Goal: Task Accomplishment & Management: Manage account settings

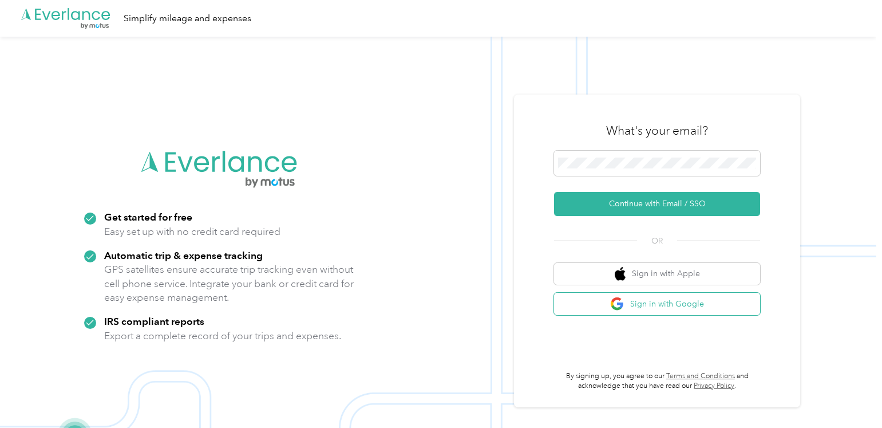
click at [661, 306] on button "Sign in with Google" at bounding box center [657, 304] width 206 height 22
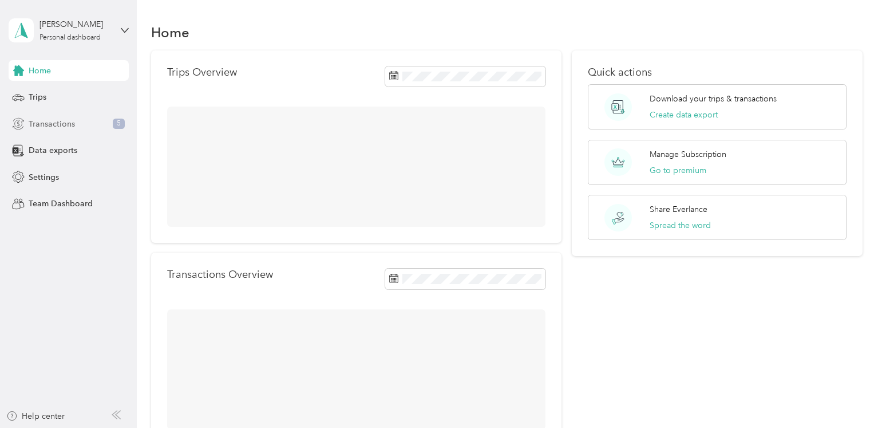
click at [46, 126] on span "Transactions" at bounding box center [52, 124] width 46 height 12
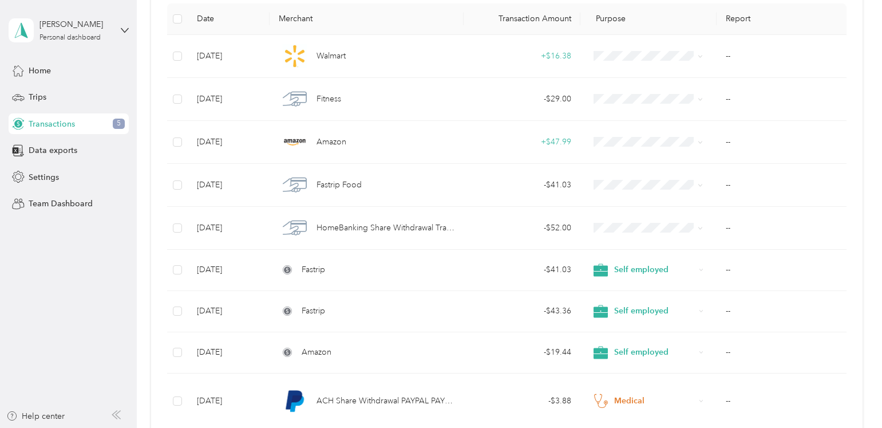
scroll to position [174, 0]
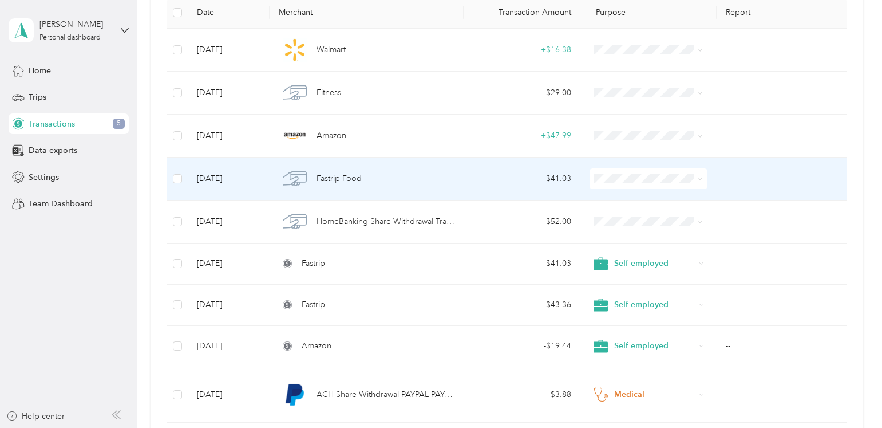
click at [728, 179] on td "--" at bounding box center [781, 178] width 129 height 43
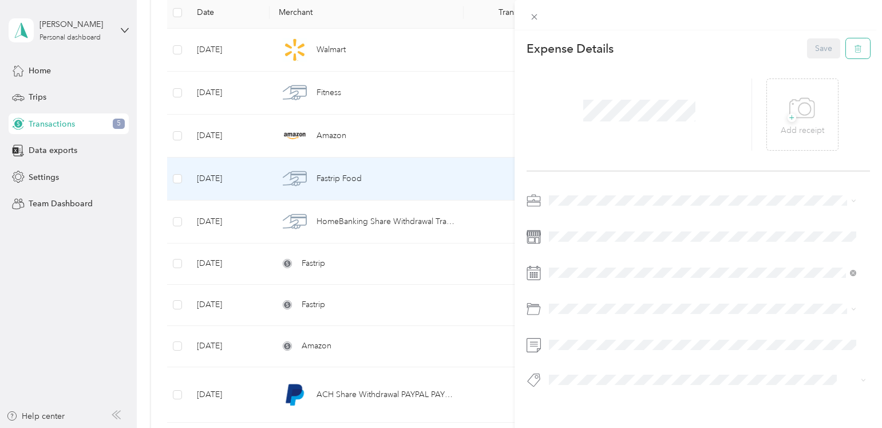
click at [846, 46] on button "button" at bounding box center [858, 48] width 24 height 20
click at [810, 51] on button "Yes" at bounding box center [814, 57] width 22 height 18
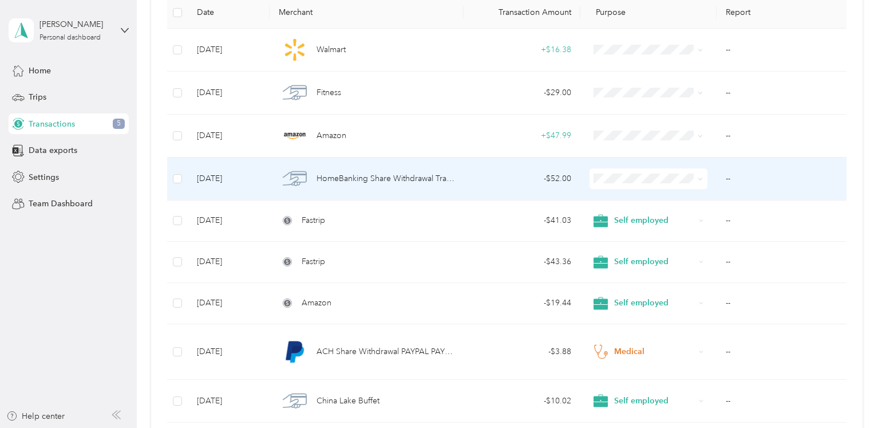
click at [726, 179] on td "--" at bounding box center [781, 178] width 129 height 43
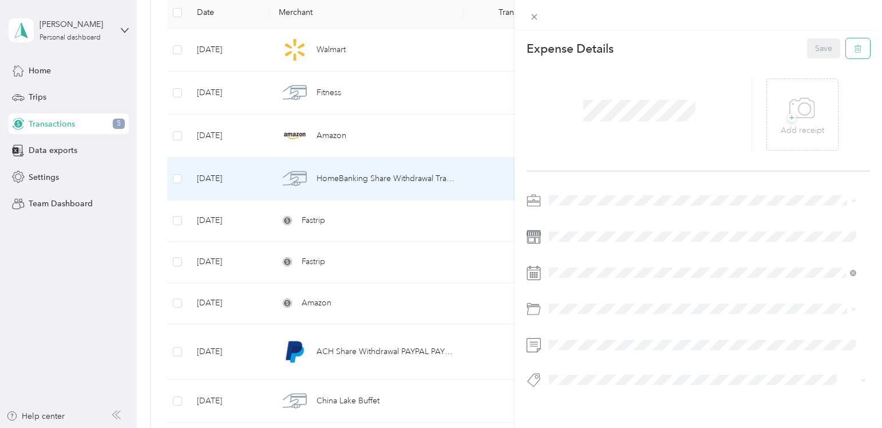
click at [847, 53] on button "button" at bounding box center [858, 48] width 24 height 20
click at [815, 57] on button "Yes" at bounding box center [814, 57] width 22 height 18
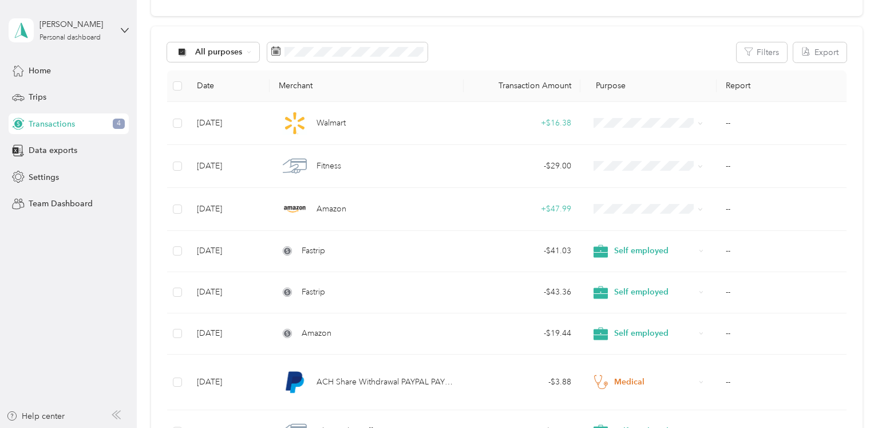
scroll to position [69, 0]
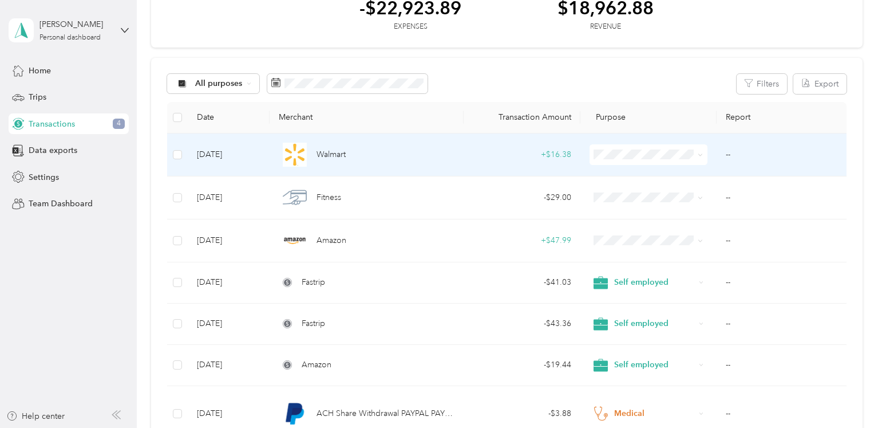
click at [724, 156] on td "--" at bounding box center [781, 154] width 129 height 43
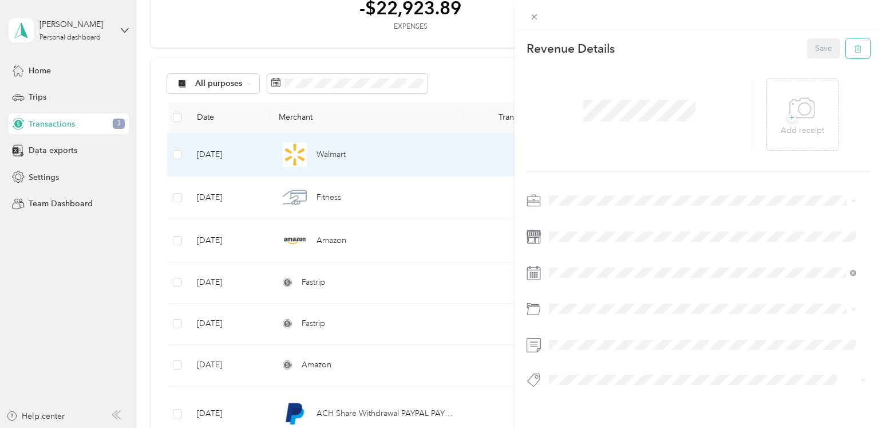
click at [854, 50] on icon "button" at bounding box center [858, 49] width 8 height 8
click at [811, 58] on button "Yes" at bounding box center [814, 57] width 22 height 18
click at [854, 48] on icon "button" at bounding box center [858, 49] width 8 height 8
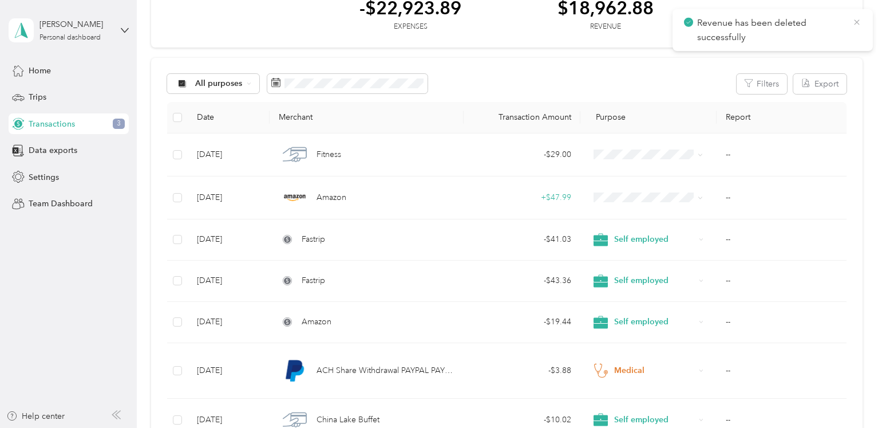
click at [860, 22] on icon at bounding box center [857, 22] width 9 height 10
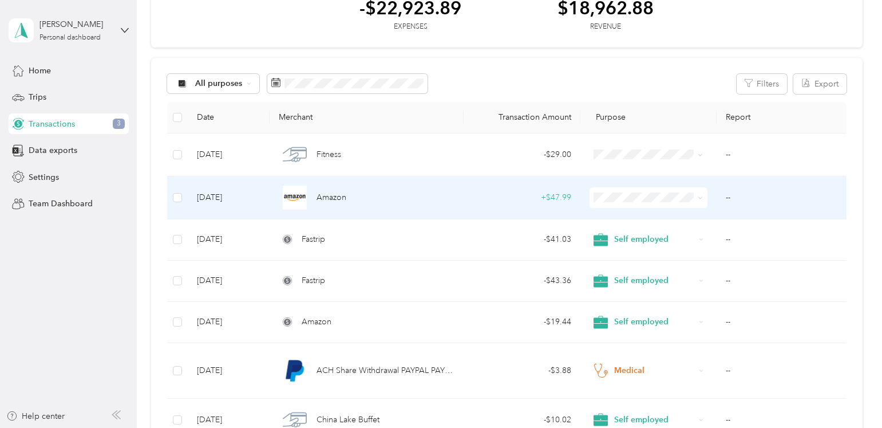
click at [727, 200] on td "--" at bounding box center [781, 197] width 129 height 43
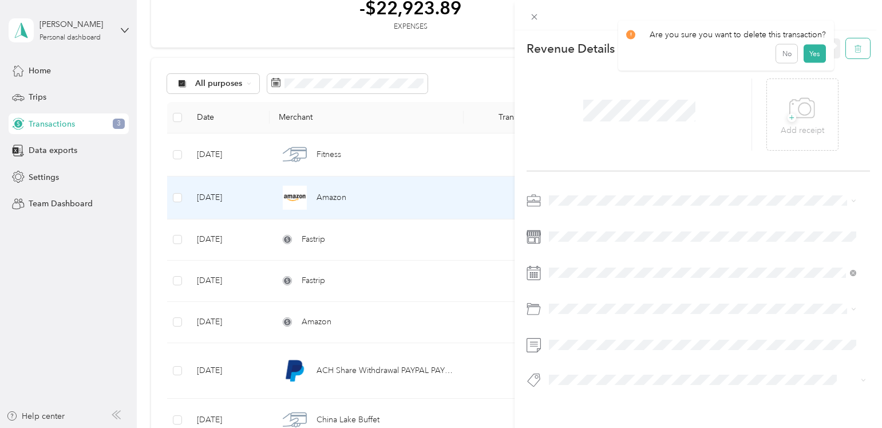
click at [854, 52] on icon "button" at bounding box center [858, 49] width 8 height 8
click at [785, 59] on button "No" at bounding box center [786, 57] width 21 height 18
click at [483, 22] on div "This revenue cannot be edited because it is either under review, approved, or p…" at bounding box center [441, 214] width 882 height 428
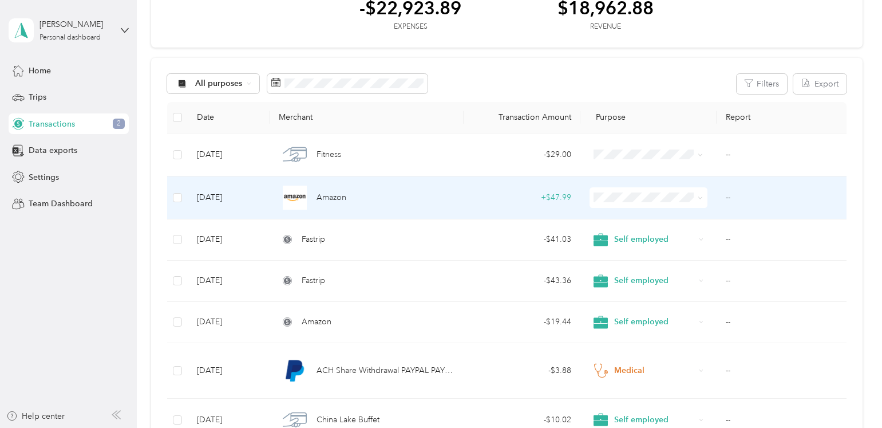
click at [728, 199] on td "--" at bounding box center [781, 197] width 129 height 43
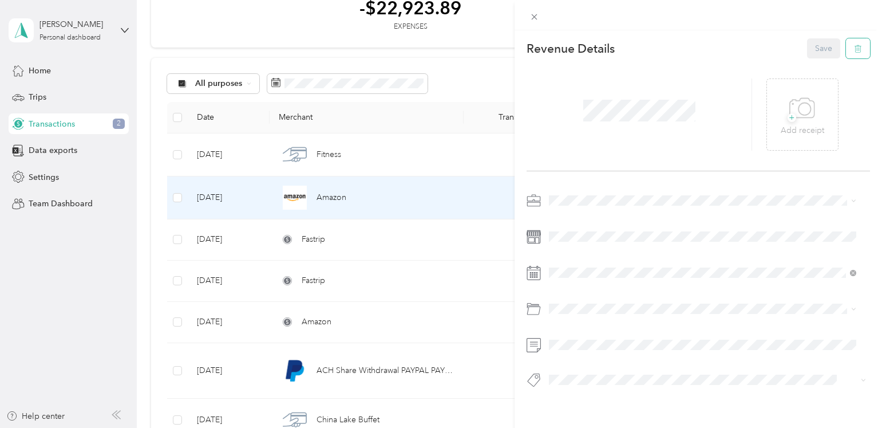
click at [846, 48] on button "button" at bounding box center [858, 48] width 24 height 20
click at [810, 58] on button "Yes" at bounding box center [814, 57] width 22 height 18
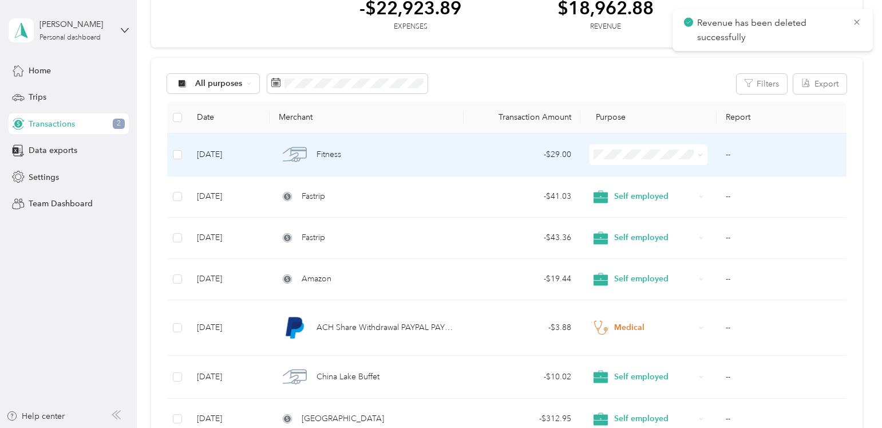
click at [727, 155] on td "--" at bounding box center [781, 154] width 129 height 43
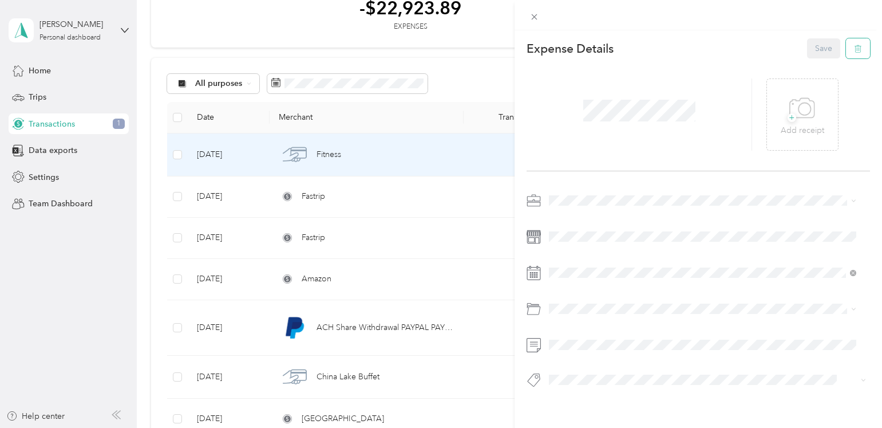
click at [854, 45] on span "button" at bounding box center [858, 49] width 8 height 10
click at [816, 60] on button "Yes" at bounding box center [814, 57] width 22 height 18
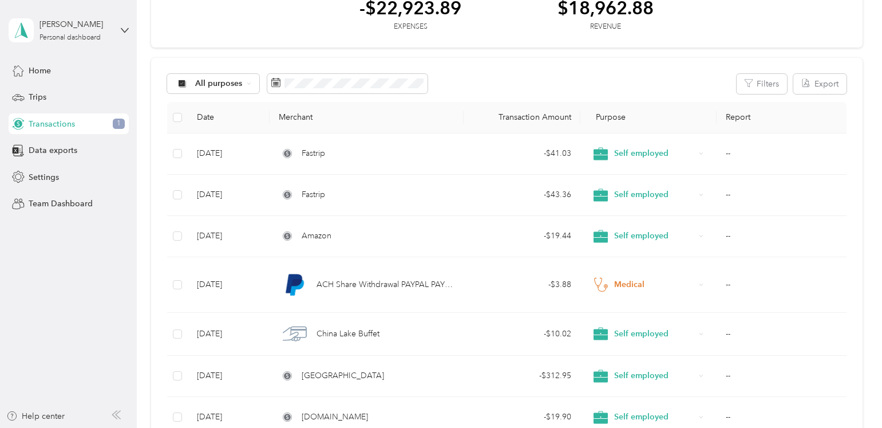
drag, startPoint x: 882, startPoint y: 125, endPoint x: 882, endPoint y: 68, distance: 57.8
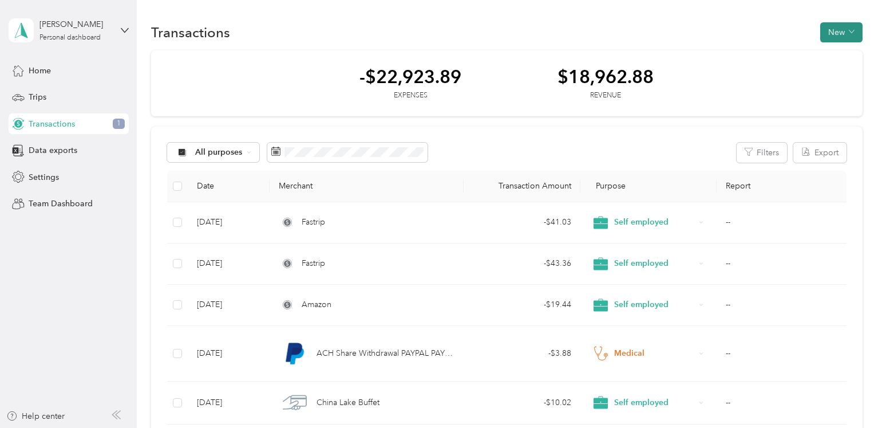
click at [831, 32] on button "New" at bounding box center [842, 32] width 42 height 20
click at [831, 58] on span "Expense" at bounding box center [834, 54] width 31 height 12
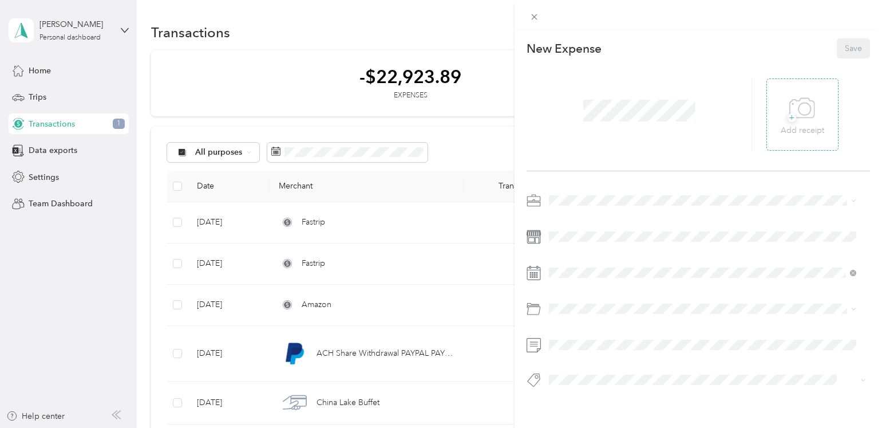
click at [791, 120] on icon at bounding box center [803, 108] width 26 height 31
click at [789, 119] on span "+" at bounding box center [792, 117] width 9 height 9
click at [574, 261] on div "Self employed" at bounding box center [702, 256] width 299 height 12
click at [567, 302] on span at bounding box center [707, 308] width 325 height 18
click at [578, 191] on span "Vehicle" at bounding box center [566, 192] width 26 height 10
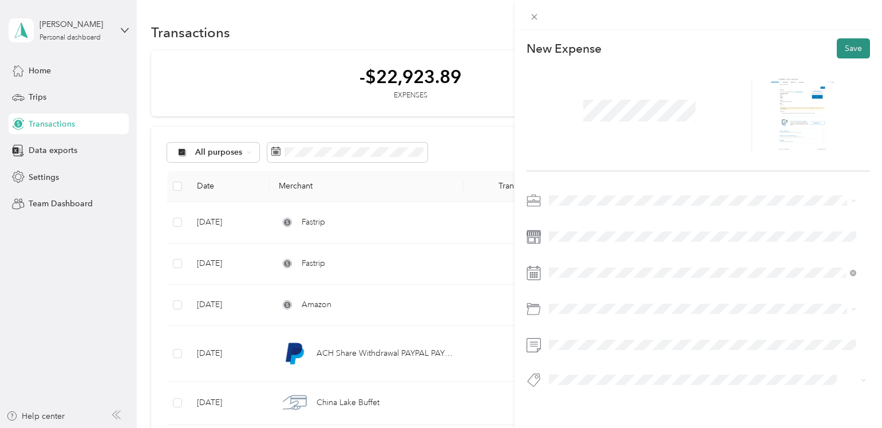
click at [845, 48] on button "Save" at bounding box center [853, 48] width 33 height 20
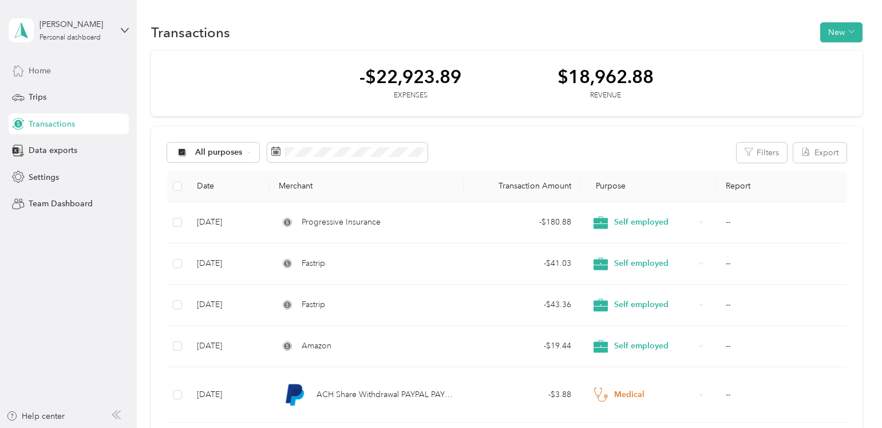
click at [35, 72] on span "Home" at bounding box center [40, 71] width 22 height 12
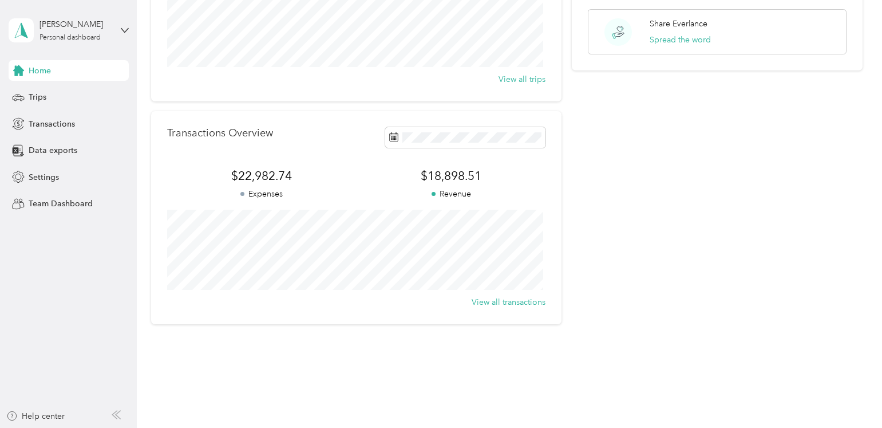
scroll to position [200, 0]
